Goal: Transaction & Acquisition: Purchase product/service

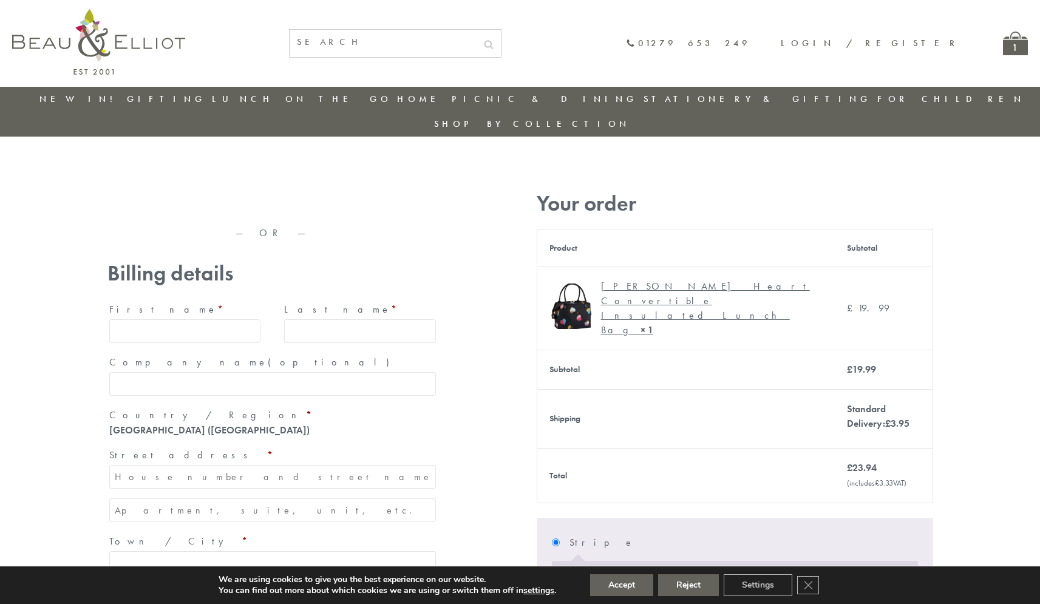
type input "maria33@yahoo.com"
type input "Maria"
type input "Williams"
type input "23, Scottsdale, Happytown"
type input "London"
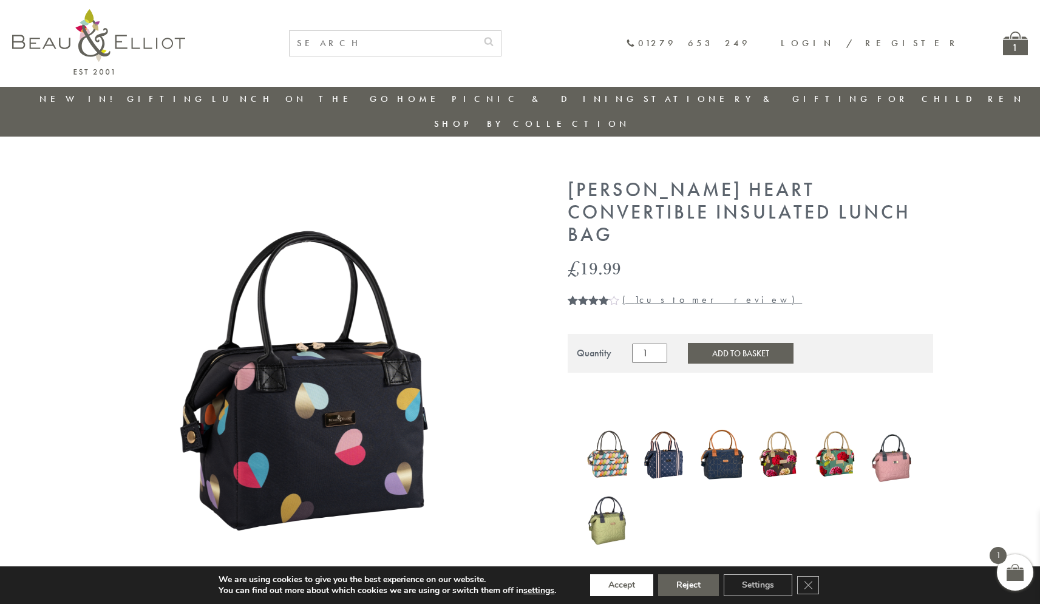
click at [622, 585] on button "Accept" at bounding box center [621, 585] width 63 height 22
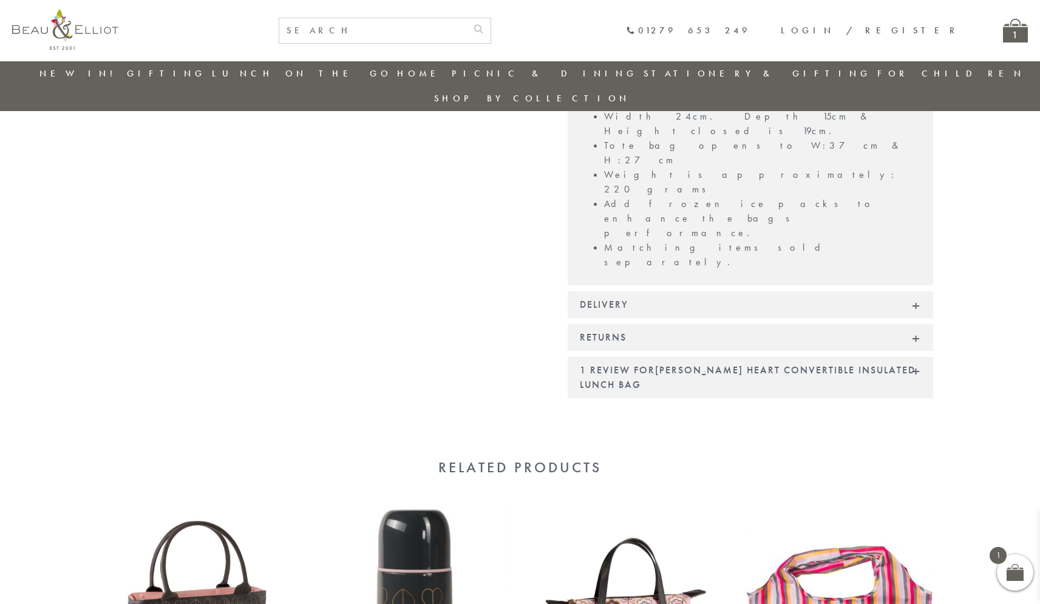
scroll to position [998, 0]
